Goal: Check status: Check status

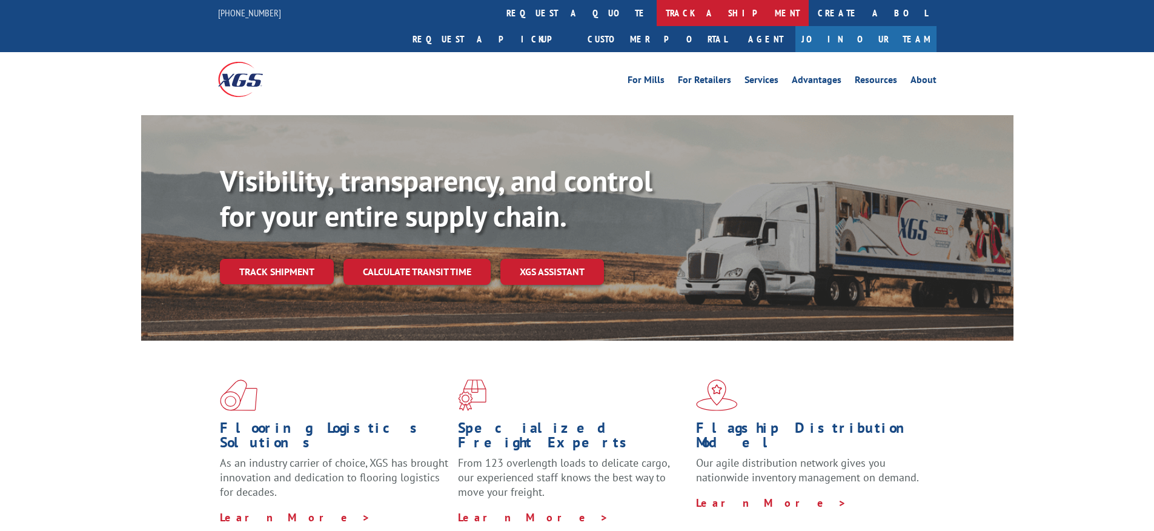
click at [657, 18] on link "track a shipment" at bounding box center [733, 13] width 152 height 26
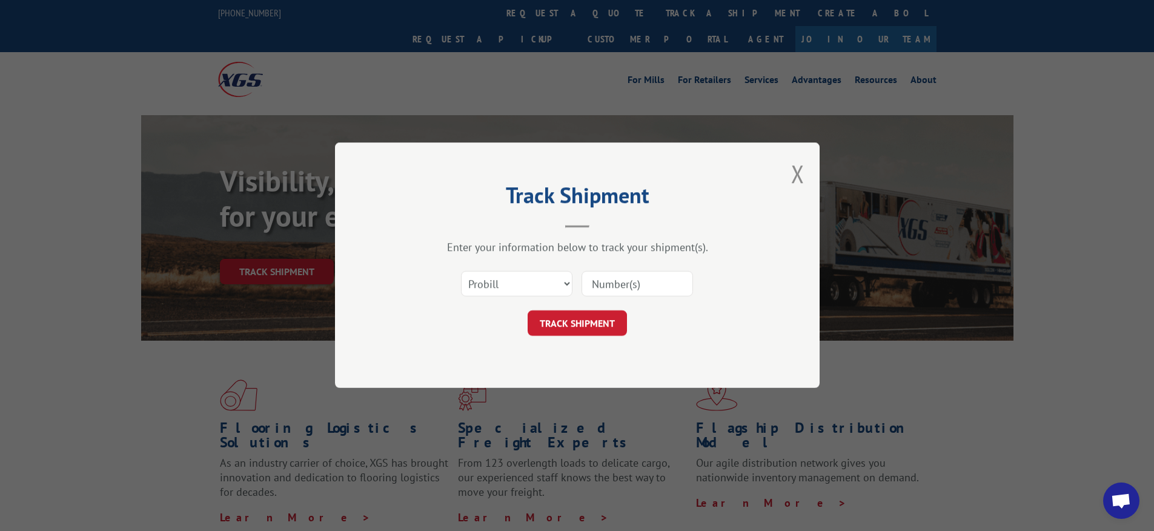
click at [623, 277] on input at bounding box center [637, 283] width 111 height 25
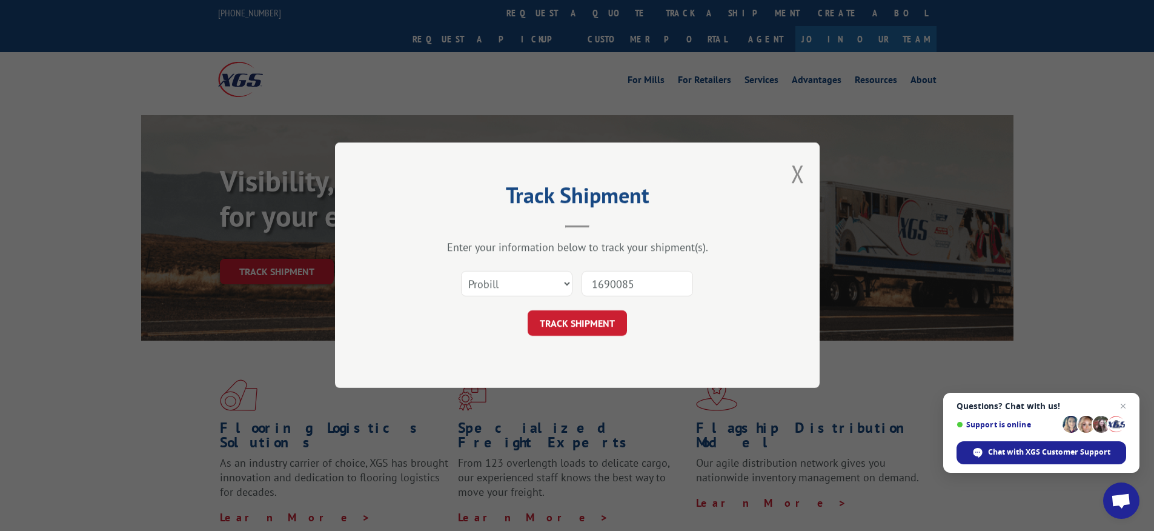
type input "16900858"
click button "TRACK SHIPMENT" at bounding box center [577, 323] width 99 height 25
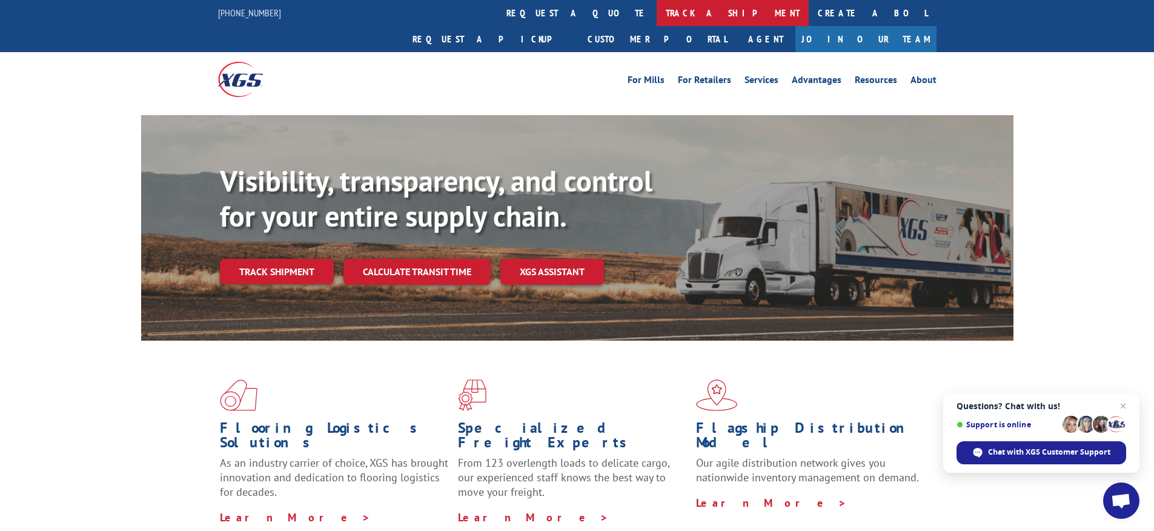
click at [657, 12] on link "track a shipment" at bounding box center [733, 13] width 152 height 26
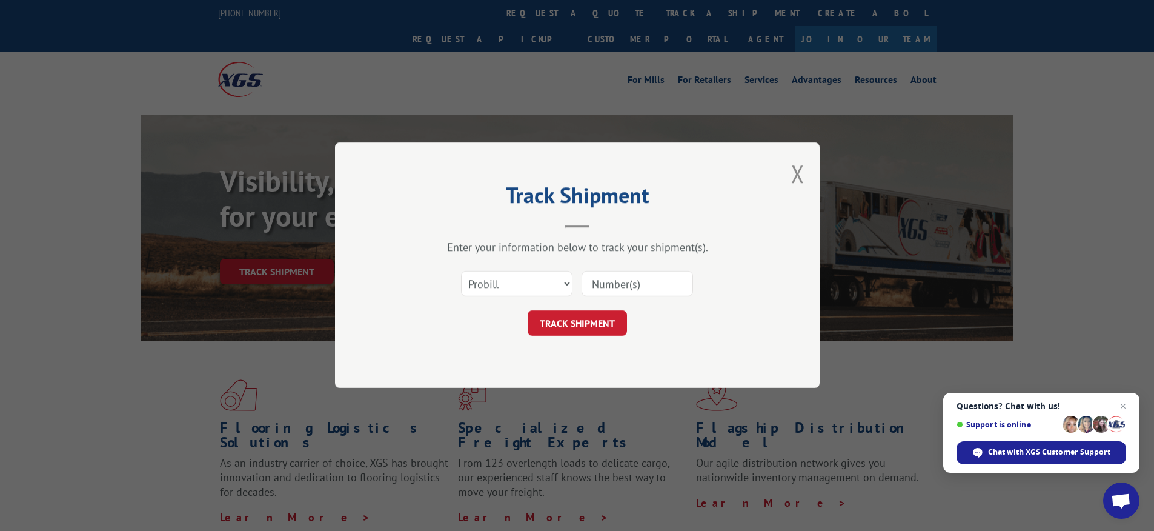
click at [647, 297] on div "Select category... Probill BOL PO" at bounding box center [577, 284] width 363 height 40
click at [644, 288] on input at bounding box center [637, 283] width 111 height 25
type input "16900858"
click at [603, 328] on button "TRACK SHIPMENT" at bounding box center [577, 323] width 99 height 25
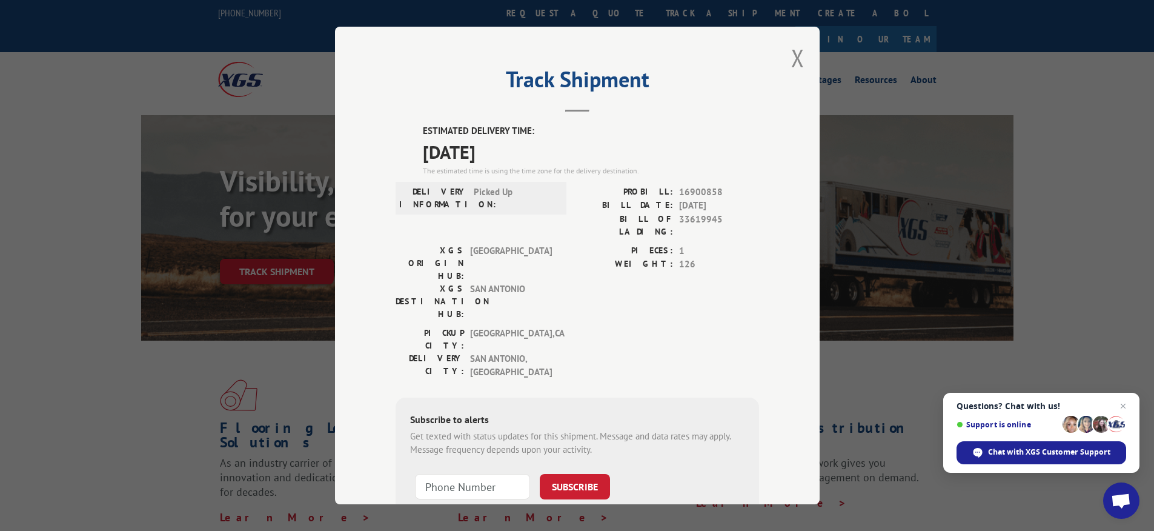
click at [701, 181] on div "ESTIMATED DELIVERY TIME: 09/09/2025 The estimated time is using the time zone f…" at bounding box center [577, 342] width 363 height 437
click at [699, 191] on span "16900858" at bounding box center [719, 192] width 80 height 14
click at [698, 191] on span "16900858" at bounding box center [719, 192] width 80 height 14
click at [691, 199] on span "[DATE]" at bounding box center [719, 206] width 80 height 14
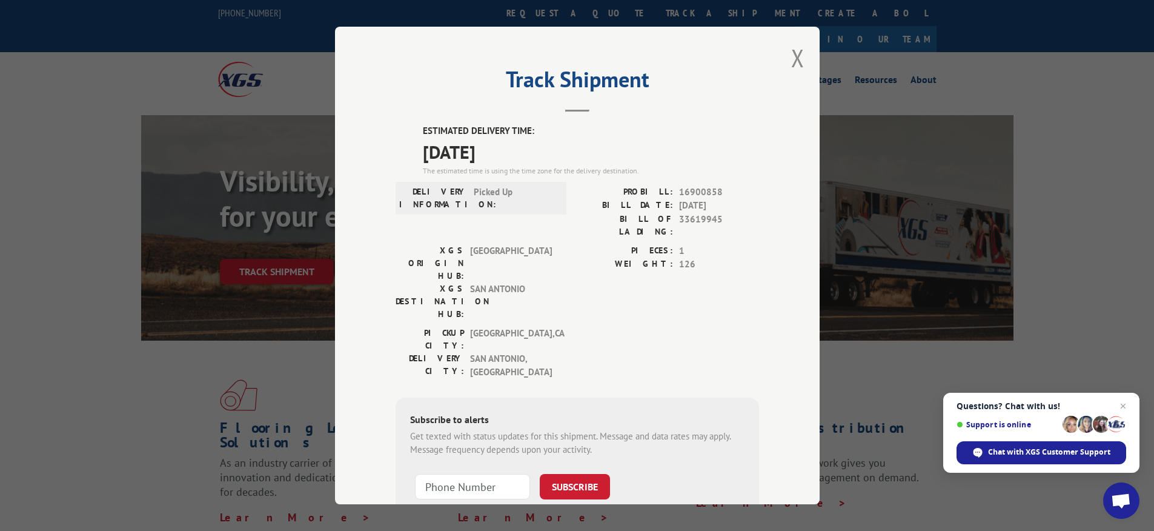
click at [690, 194] on span "16900858" at bounding box center [719, 192] width 80 height 14
copy span "16900858"
